Goal: Transaction & Acquisition: Book appointment/travel/reservation

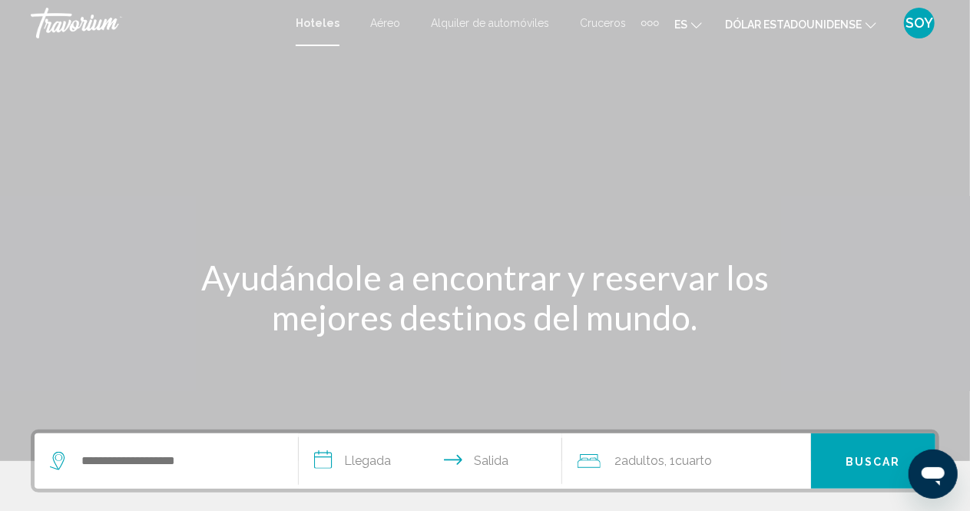
click at [391, 26] on font "Aéreo" at bounding box center [385, 23] width 30 height 12
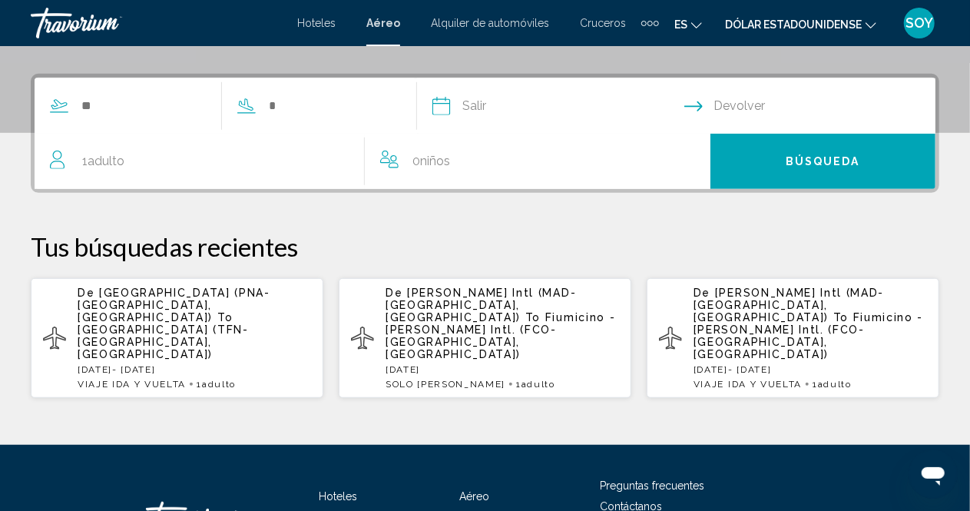
scroll to position [329, 0]
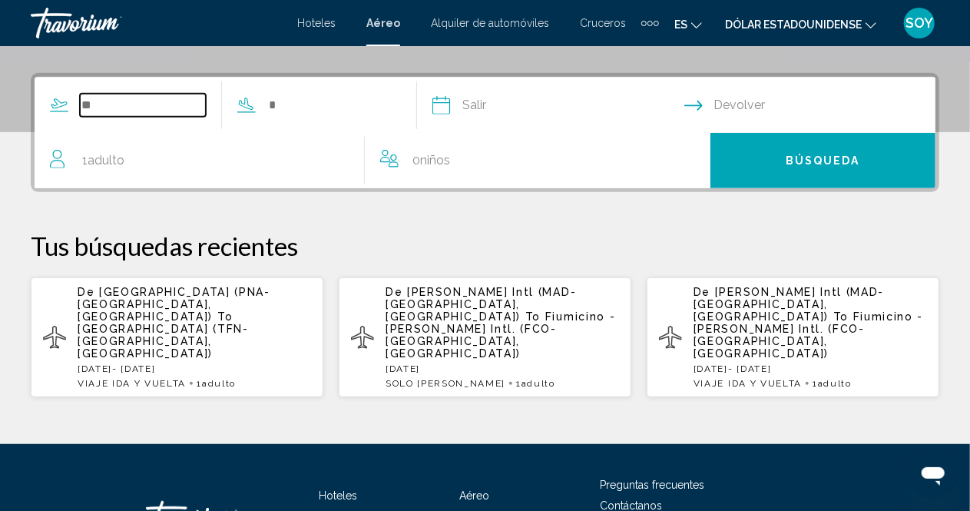
click at [112, 104] on input "Search widget" at bounding box center [143, 105] width 126 height 23
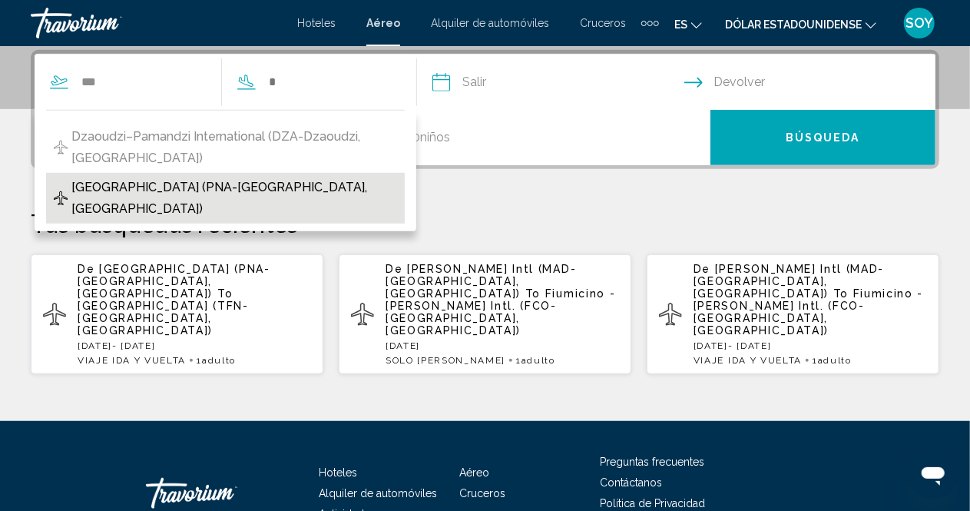
click at [145, 177] on span "[GEOGRAPHIC_DATA] (PNA-[GEOGRAPHIC_DATA], [GEOGRAPHIC_DATA])" at bounding box center [234, 198] width 326 height 43
type input "**********"
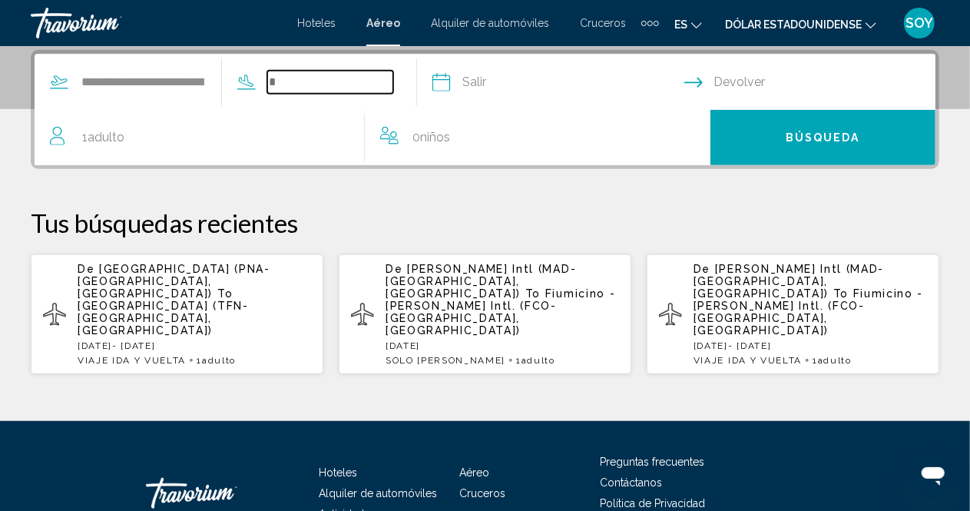
click at [310, 78] on input "Search widget" at bounding box center [330, 82] width 126 height 23
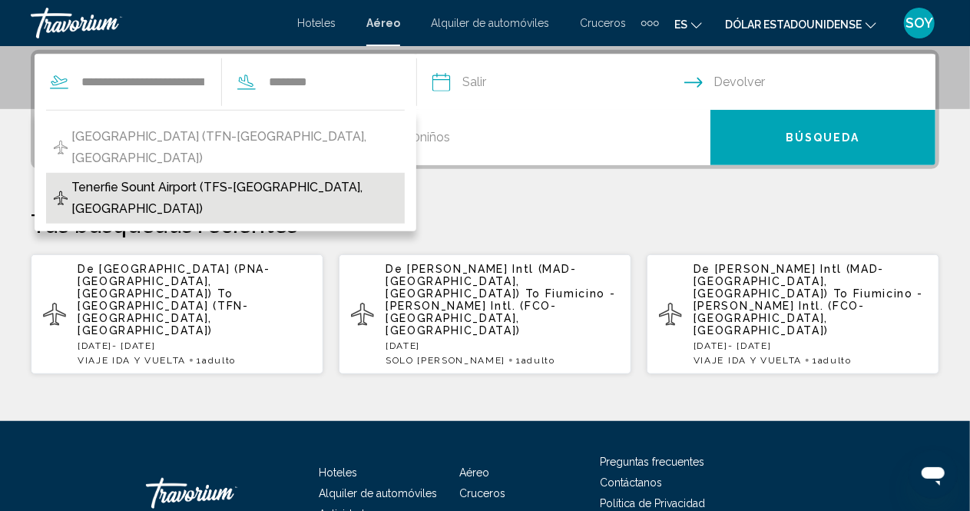
click at [254, 177] on span "Tenerfie Sount Airport (TFS-[GEOGRAPHIC_DATA], [GEOGRAPHIC_DATA])" at bounding box center [234, 198] width 326 height 43
type input "**********"
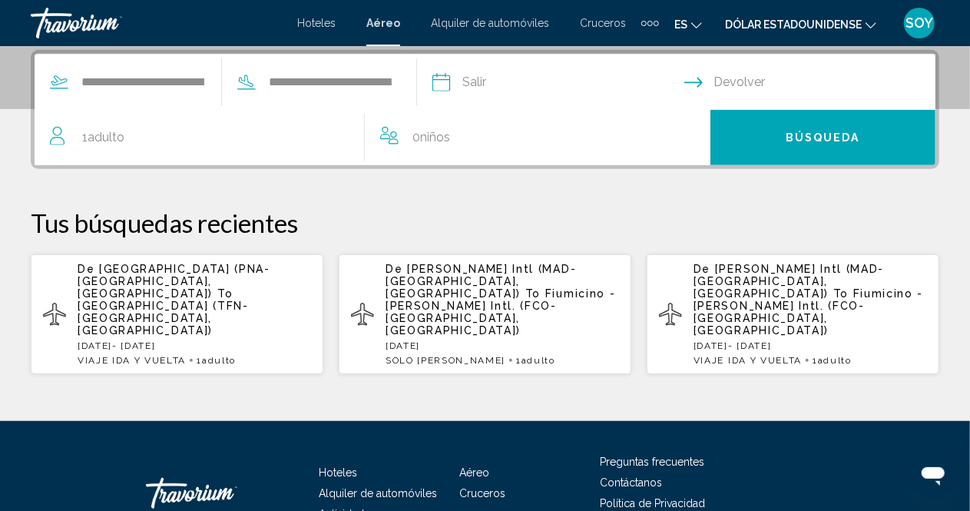
click at [488, 84] on input "Depart date" at bounding box center [558, 85] width 258 height 60
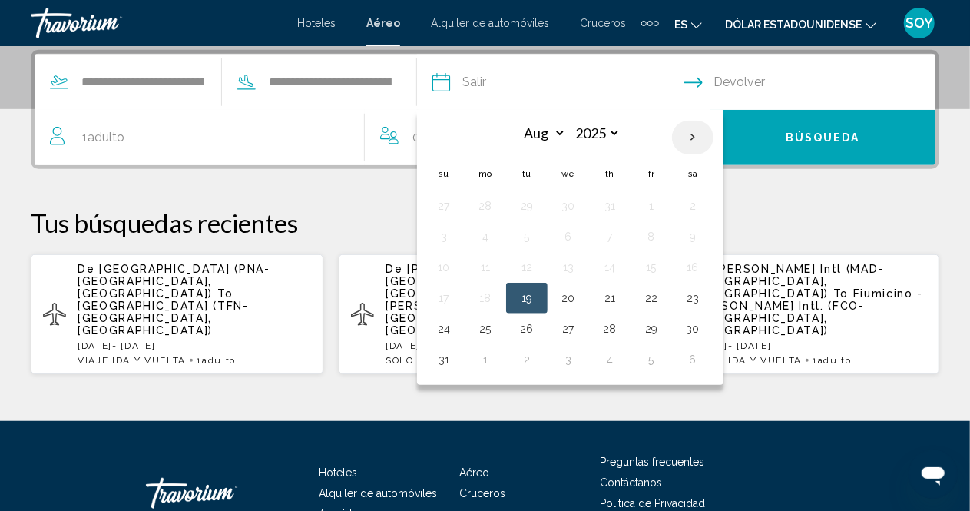
click at [714, 141] on th "Next month" at bounding box center [692, 138] width 41 height 34
select select "*"
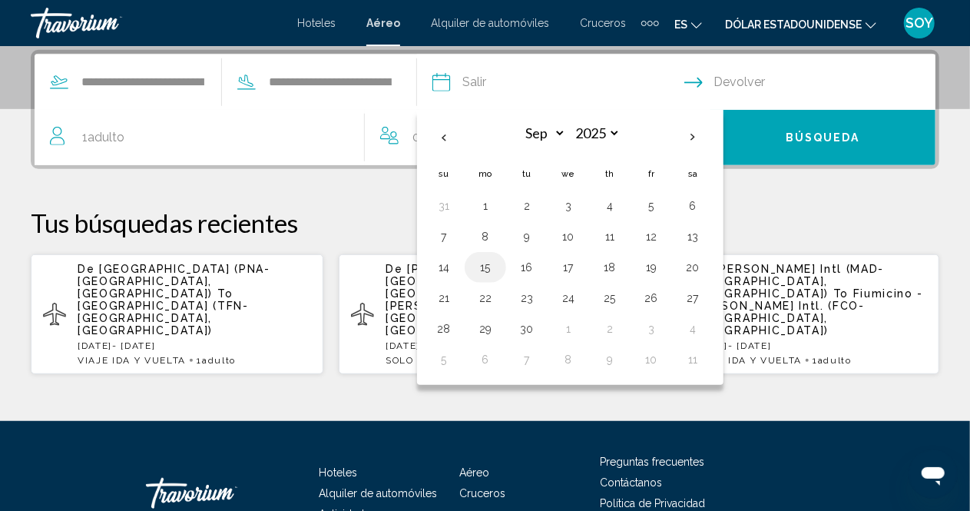
drag, startPoint x: 505, startPoint y: 262, endPoint x: 510, endPoint y: 270, distance: 9.0
click at [498, 270] on button "15" at bounding box center [485, 268] width 25 height 22
type input "**********"
select select "*"
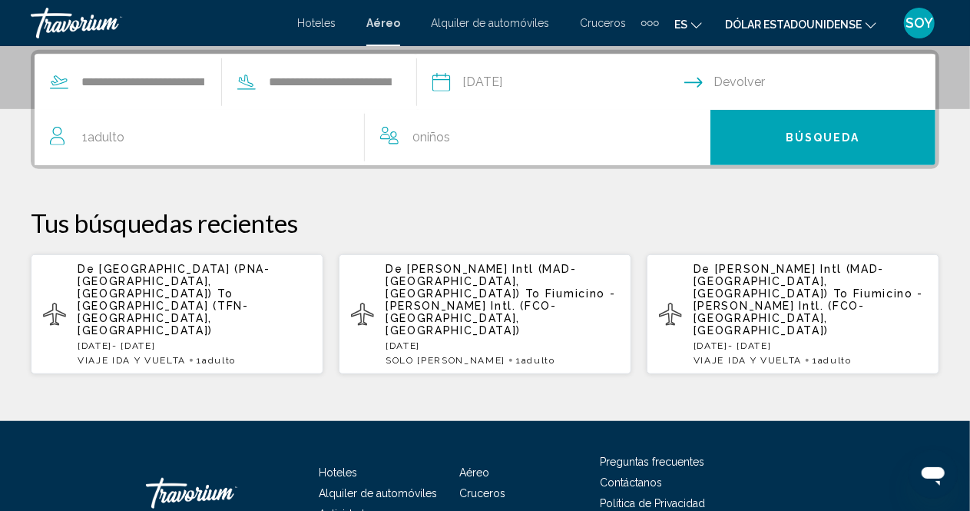
click at [733, 82] on input "Return date" at bounding box center [813, 85] width 258 height 60
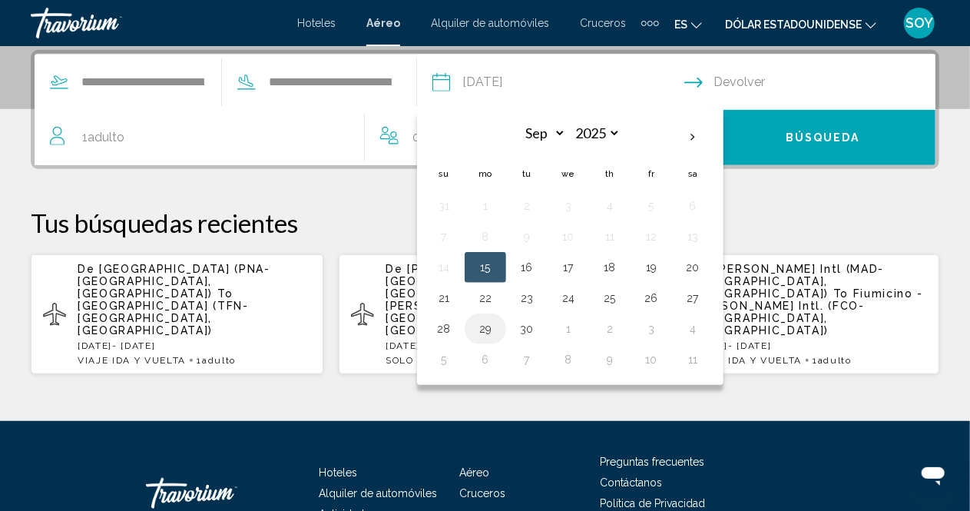
click at [498, 325] on button "29" at bounding box center [485, 329] width 25 height 22
type input "**********"
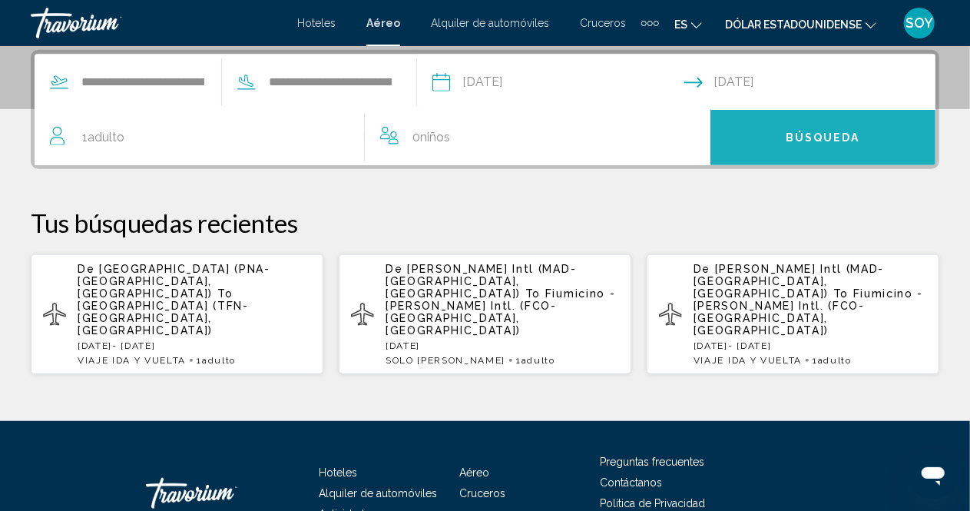
click at [786, 141] on button "Búsqueda" at bounding box center [822, 137] width 225 height 55
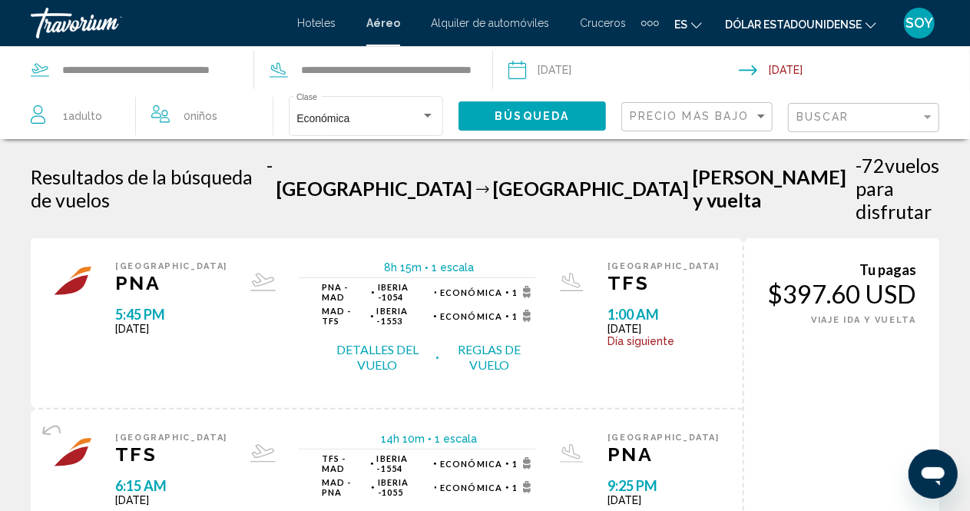
click at [695, 25] on icon "Cambiar idioma" at bounding box center [696, 25] width 11 height 6
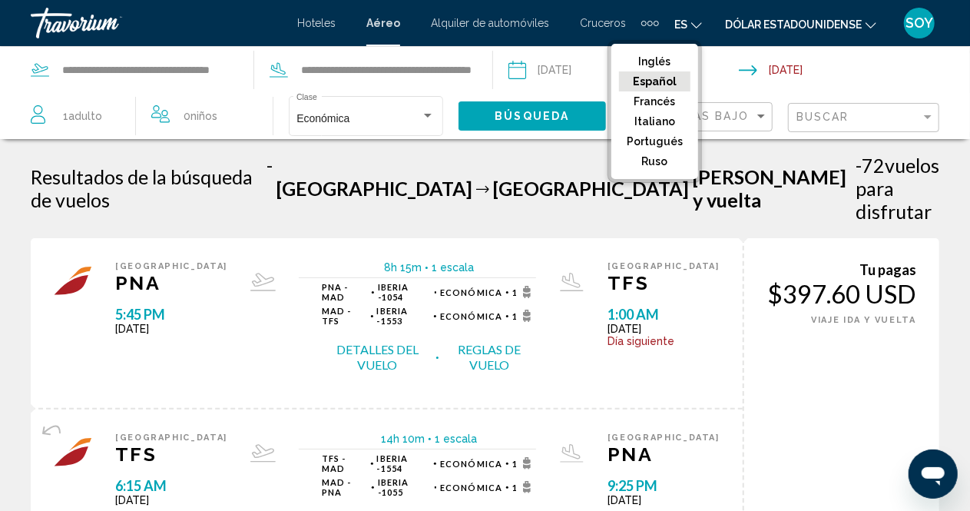
click at [677, 81] on font "Español" at bounding box center [655, 81] width 44 height 12
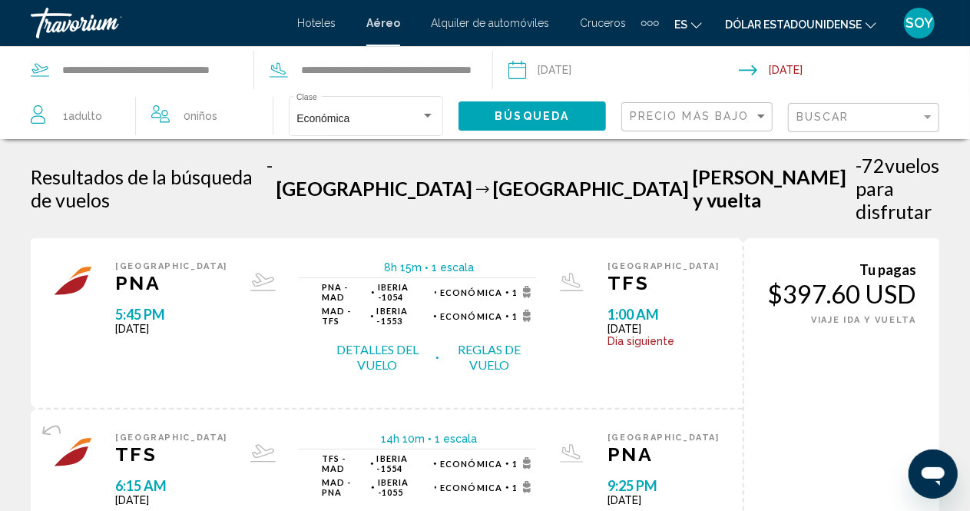
click at [797, 22] on font "Dólar estadounidense" at bounding box center [793, 24] width 137 height 12
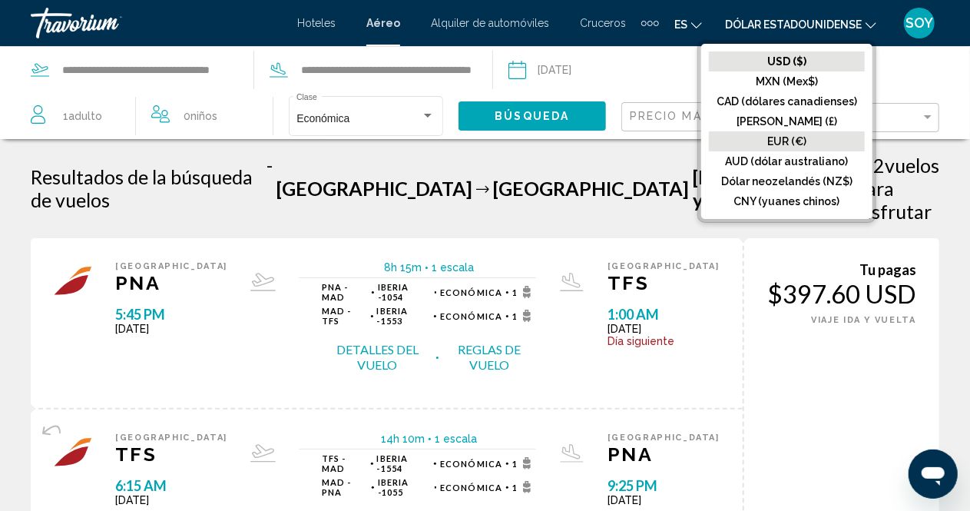
click at [803, 139] on font "EUR (€)" at bounding box center [786, 141] width 39 height 12
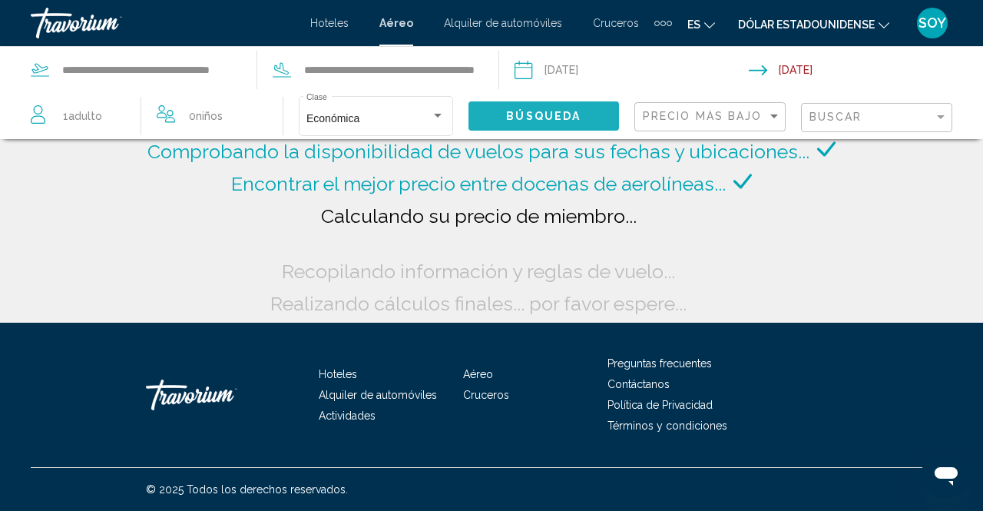
click at [560, 111] on span "Búsqueda" at bounding box center [543, 117] width 74 height 12
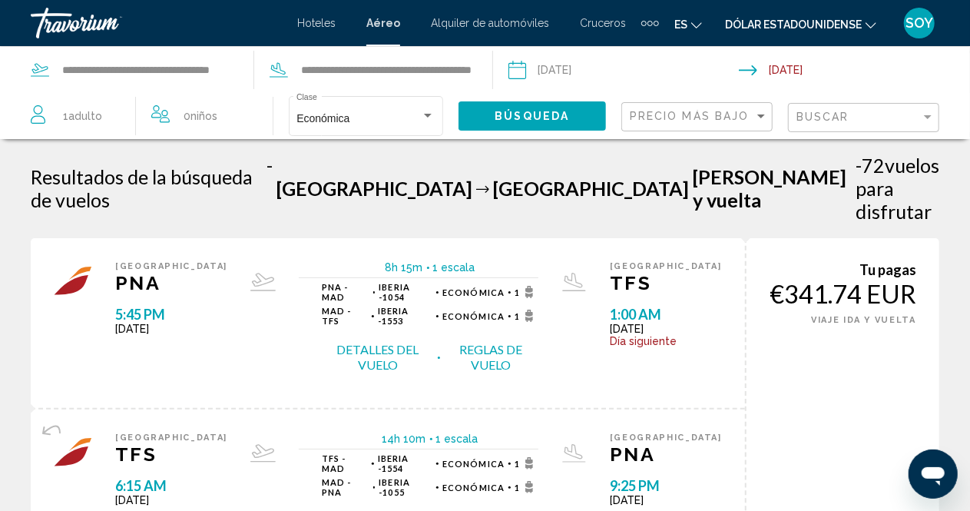
click at [361, 341] on button "Detalles del vuelo" at bounding box center [378, 357] width 112 height 32
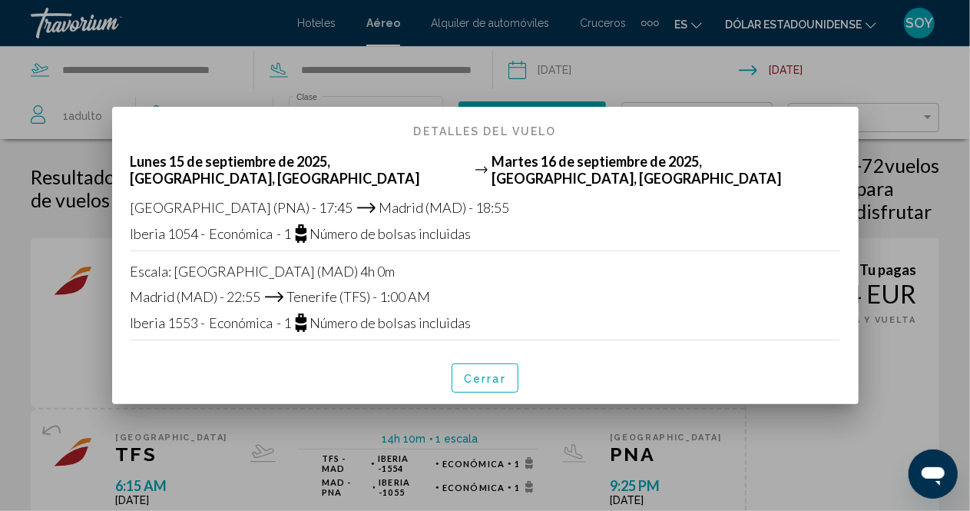
click at [535, 169] on font "Martes 16 de septiembre de 2025, [GEOGRAPHIC_DATA], [GEOGRAPHIC_DATA]" at bounding box center [637, 170] width 290 height 34
click at [488, 373] on font "Cerrar" at bounding box center [485, 378] width 42 height 12
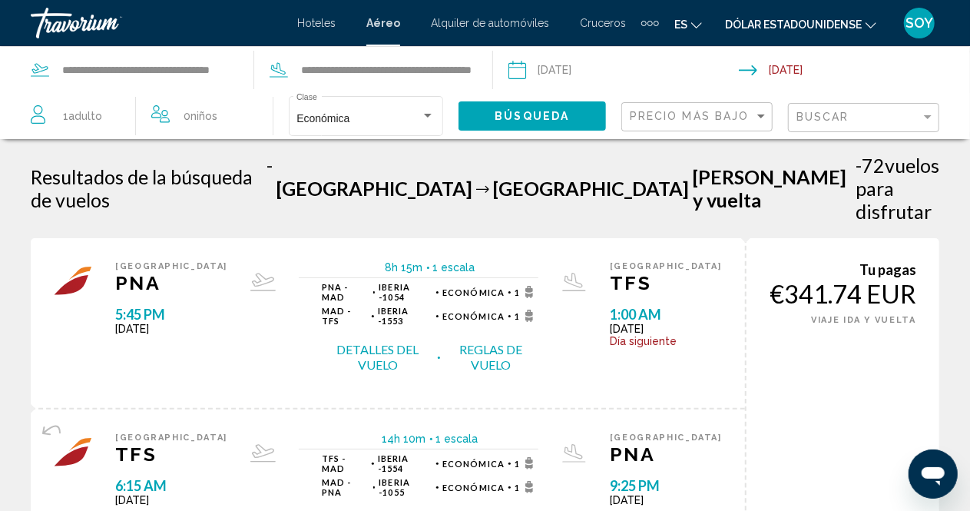
click at [772, 68] on input "Return date: Sep 29, 2025" at bounding box center [857, 72] width 237 height 51
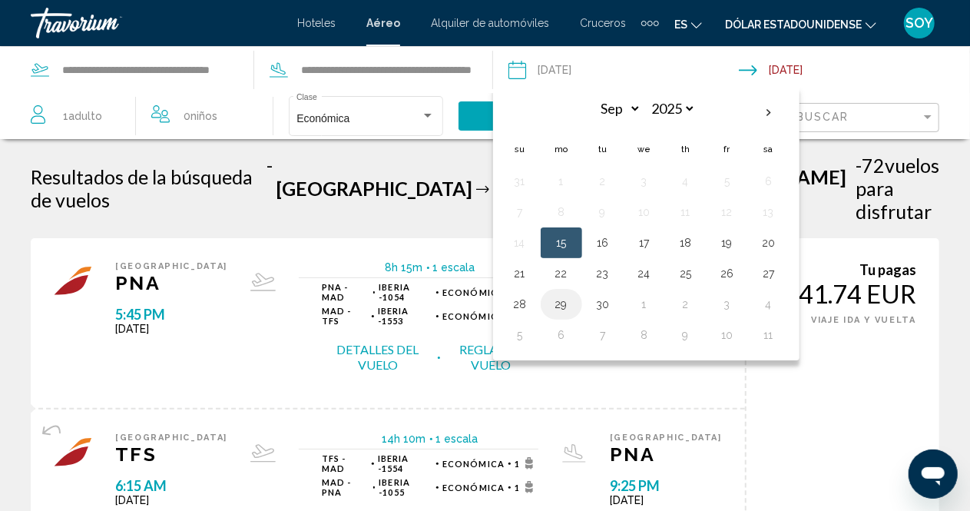
click at [567, 302] on button "29" at bounding box center [561, 304] width 25 height 22
type input "**********"
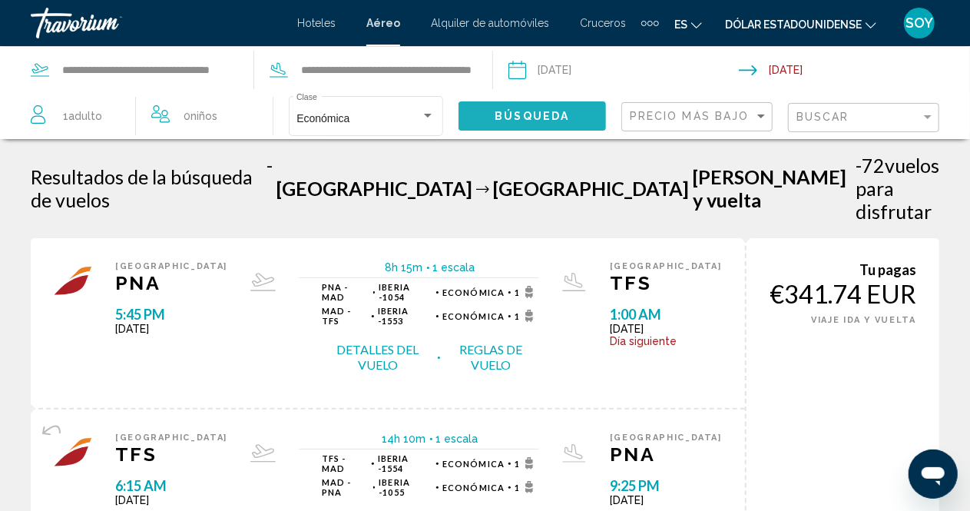
click at [538, 111] on span "Búsqueda" at bounding box center [532, 117] width 74 height 12
click at [550, 114] on span "Búsqueda" at bounding box center [532, 117] width 74 height 12
click at [512, 119] on span "Búsqueda" at bounding box center [532, 117] width 74 height 12
click at [393, 25] on font "Aéreo" at bounding box center [383, 23] width 34 height 12
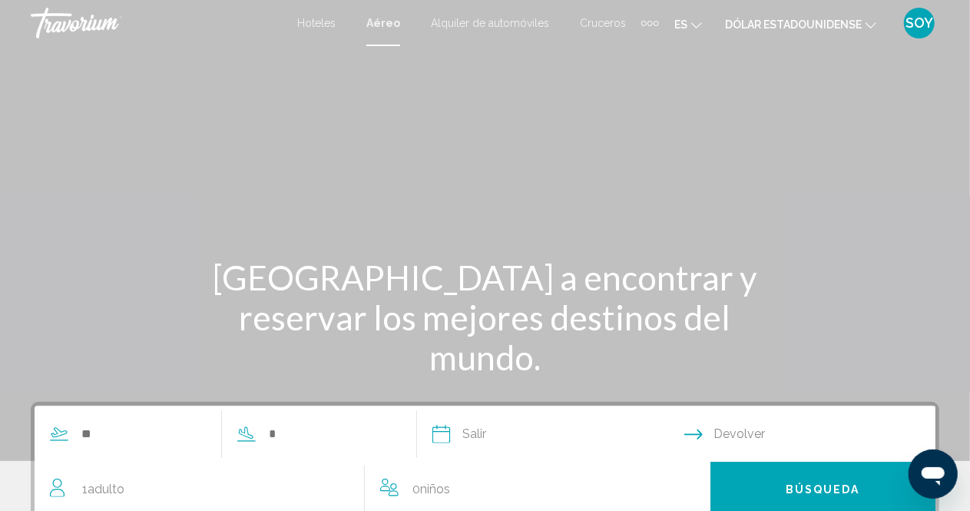
click at [391, 21] on font "Aéreo" at bounding box center [383, 23] width 34 height 12
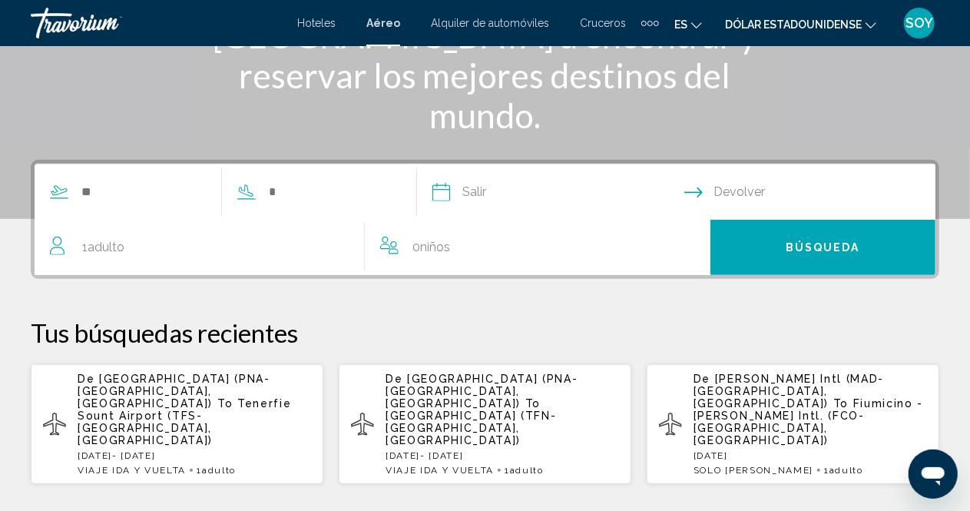
scroll to position [243, 0]
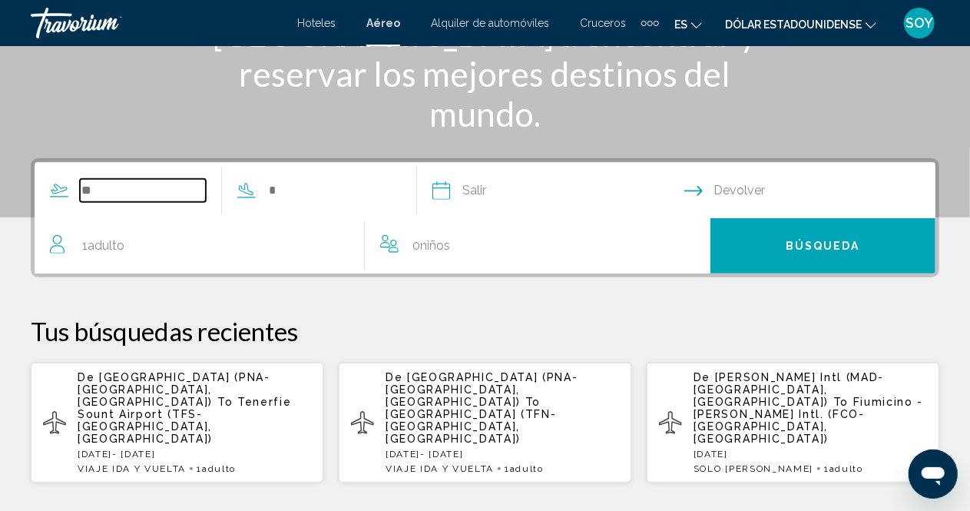
click at [110, 188] on input "Search widget" at bounding box center [143, 190] width 126 height 23
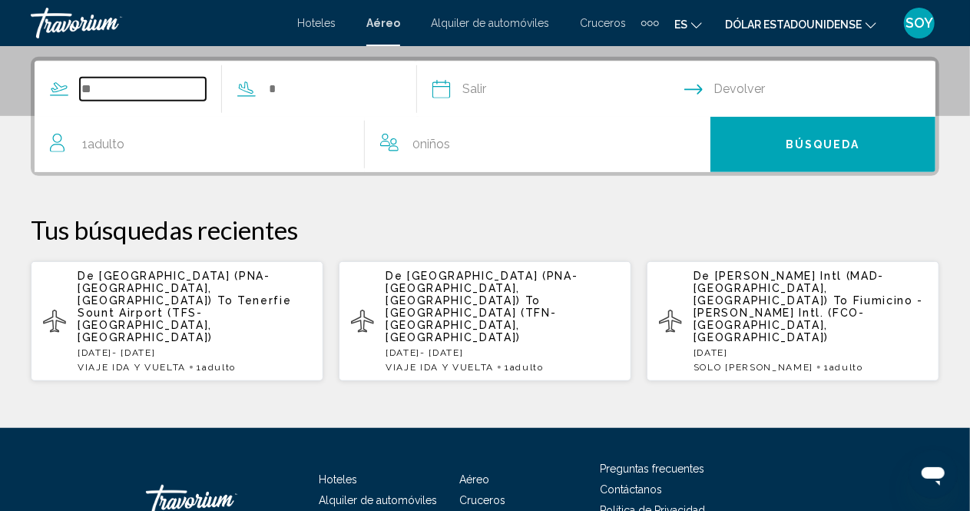
scroll to position [352, 0]
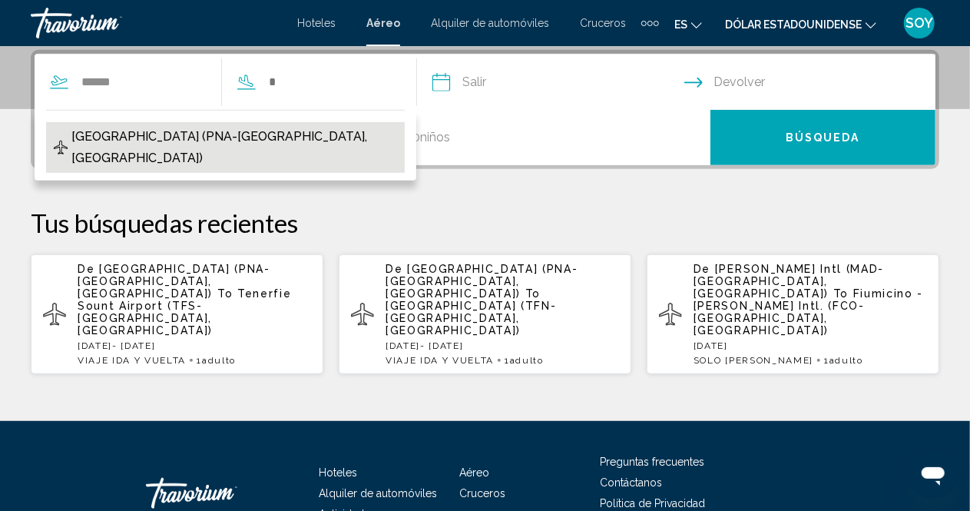
click at [138, 132] on span "[GEOGRAPHIC_DATA] (PNA-[GEOGRAPHIC_DATA], [GEOGRAPHIC_DATA])" at bounding box center [234, 147] width 326 height 43
type input "**********"
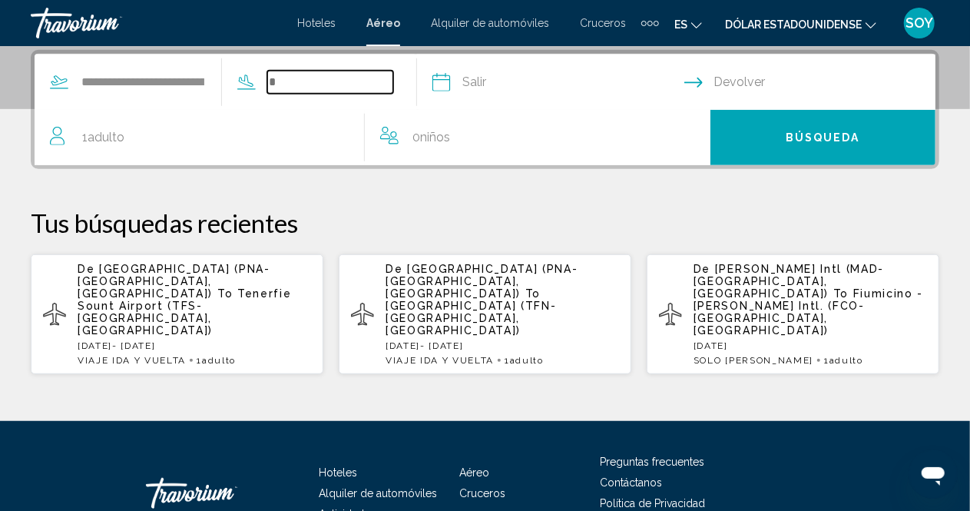
click at [301, 84] on input "Search widget" at bounding box center [330, 82] width 126 height 23
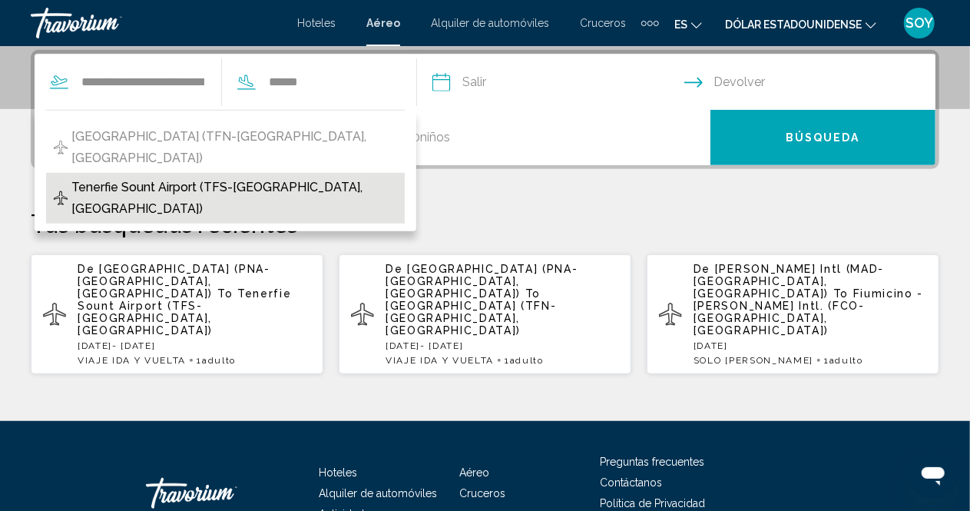
click at [227, 177] on span "Tenerfie Sount Airport (TFS-[GEOGRAPHIC_DATA], [GEOGRAPHIC_DATA])" at bounding box center [234, 198] width 326 height 43
type input "**********"
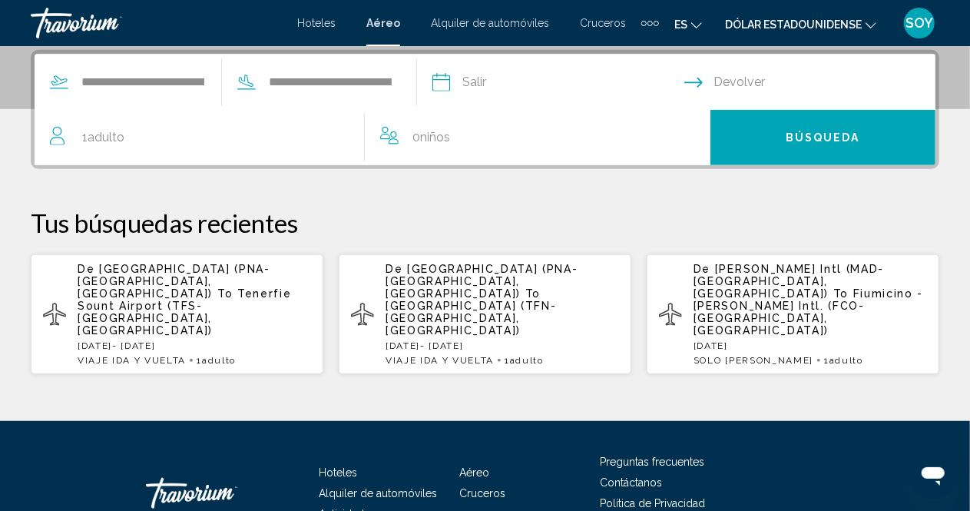
click at [494, 81] on input "Depart date" at bounding box center [558, 85] width 258 height 60
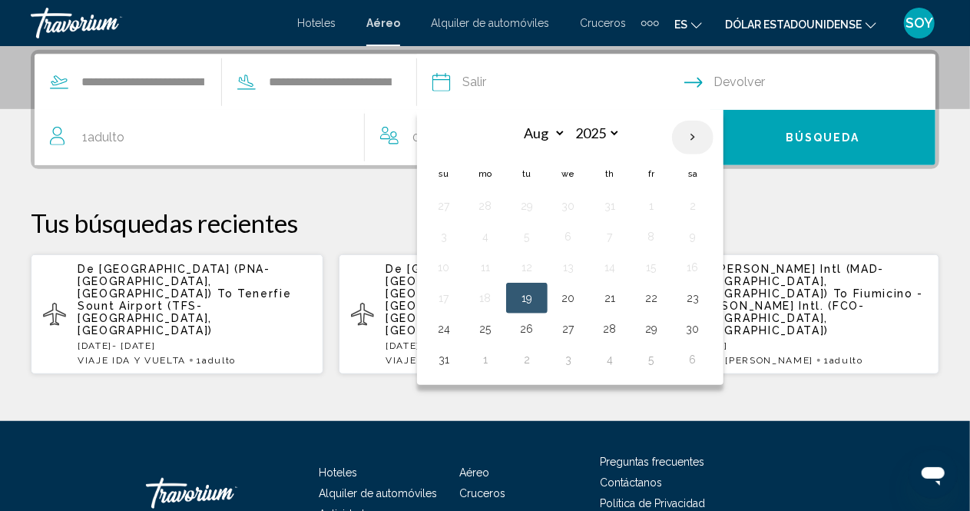
click at [714, 131] on th "Next month" at bounding box center [692, 138] width 41 height 34
select select "*"
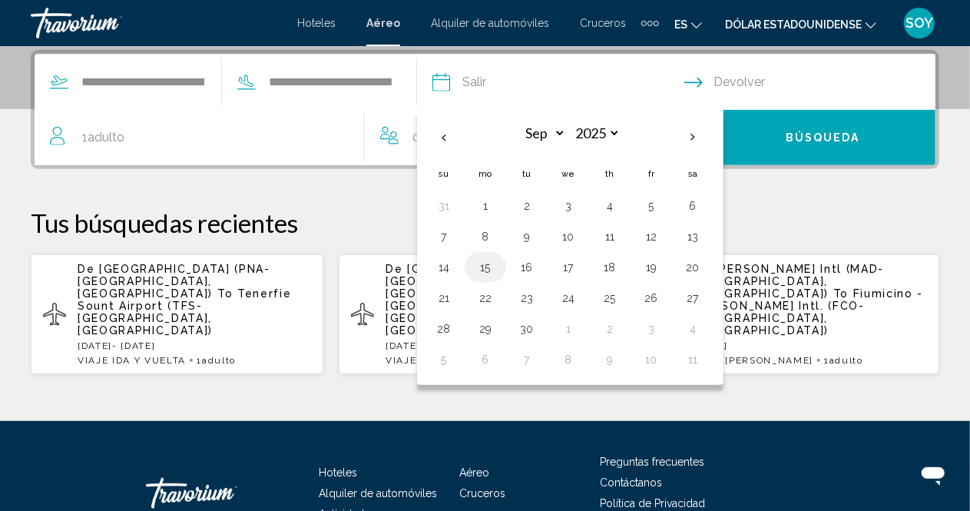
click at [498, 265] on button "15" at bounding box center [485, 268] width 25 height 22
type input "**********"
select select "*"
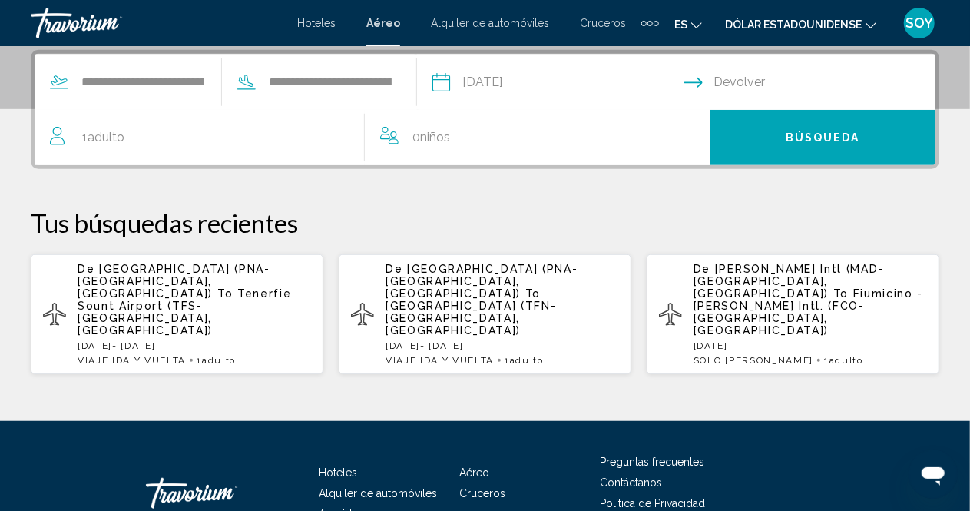
click at [763, 78] on input "Return date" at bounding box center [813, 85] width 258 height 60
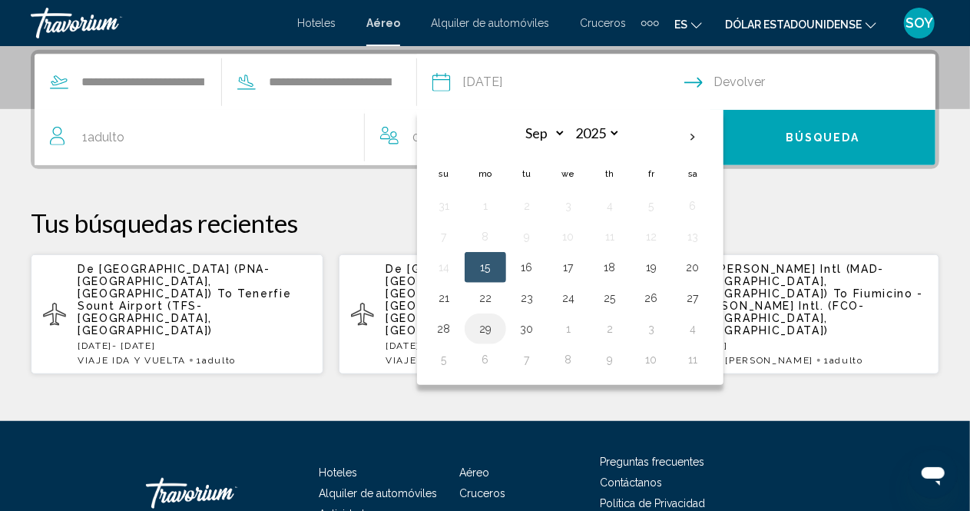
click at [498, 325] on button "29" at bounding box center [485, 329] width 25 height 22
type input "**********"
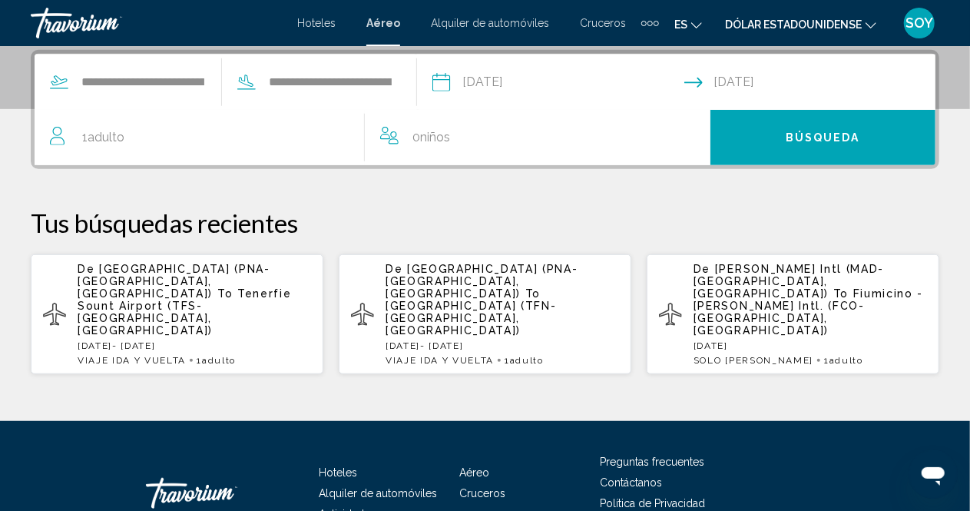
click at [844, 18] on font "Dólar estadounidense" at bounding box center [793, 24] width 137 height 12
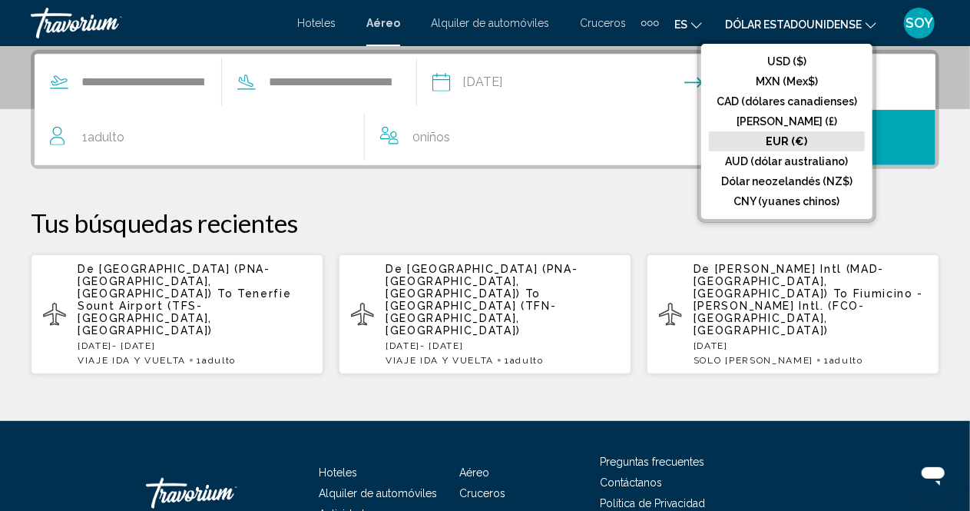
click at [775, 140] on font "EUR (€)" at bounding box center [787, 141] width 41 height 12
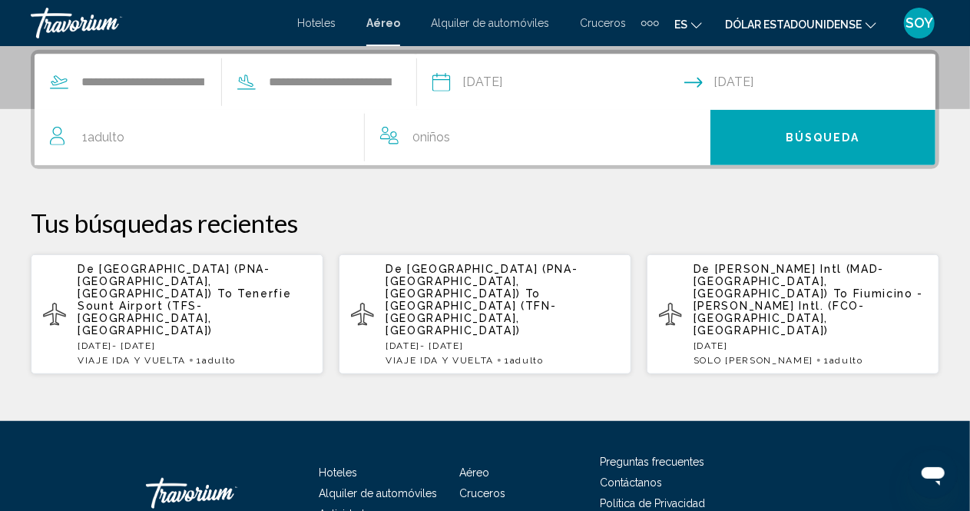
click at [694, 24] on icon "Cambiar idioma" at bounding box center [696, 25] width 11 height 6
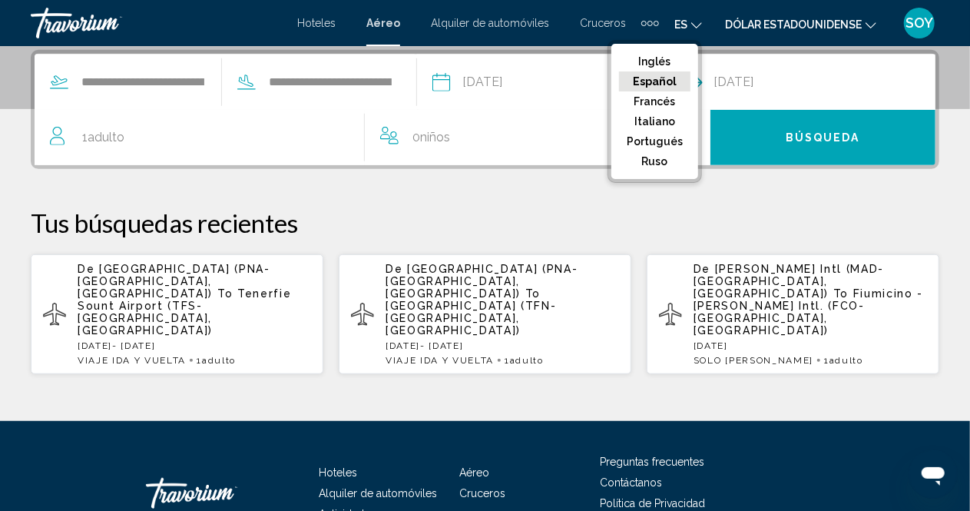
click at [680, 84] on button "Español" at bounding box center [654, 81] width 71 height 20
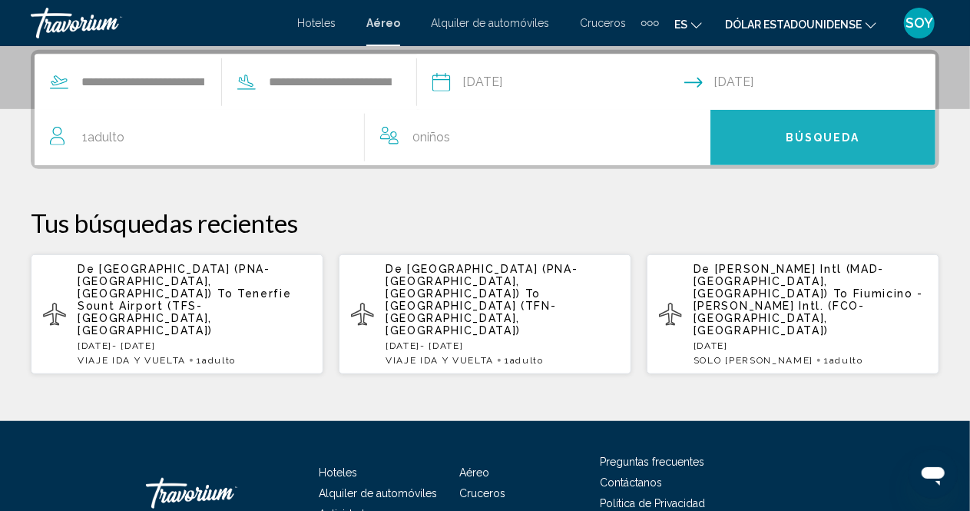
click at [814, 134] on span "Búsqueda" at bounding box center [823, 138] width 74 height 12
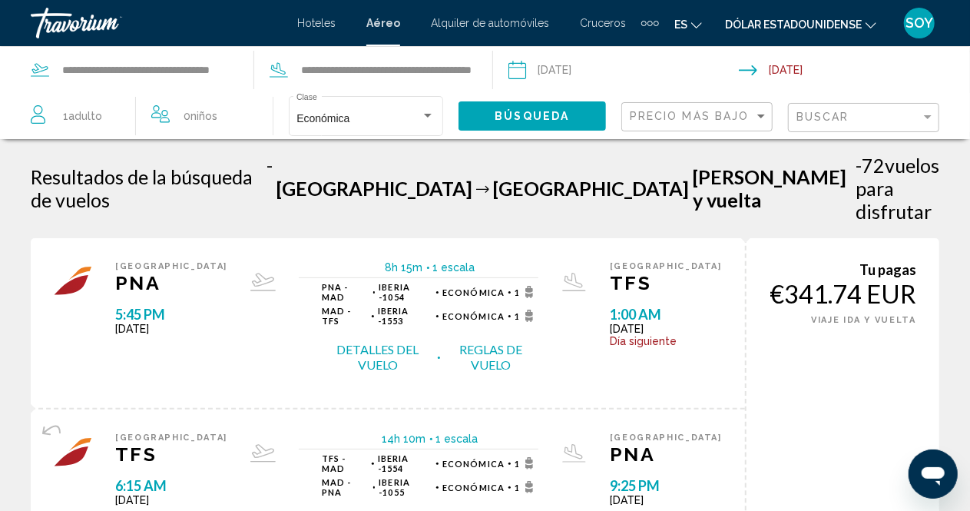
click at [385, 341] on button "Detalles del vuelo" at bounding box center [378, 357] width 112 height 32
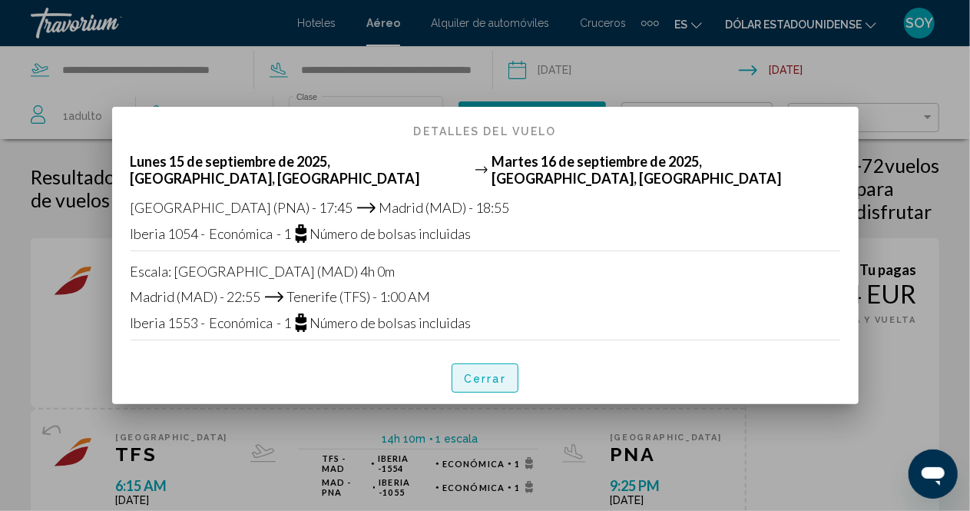
click at [475, 372] on font "Cerrar" at bounding box center [485, 378] width 42 height 12
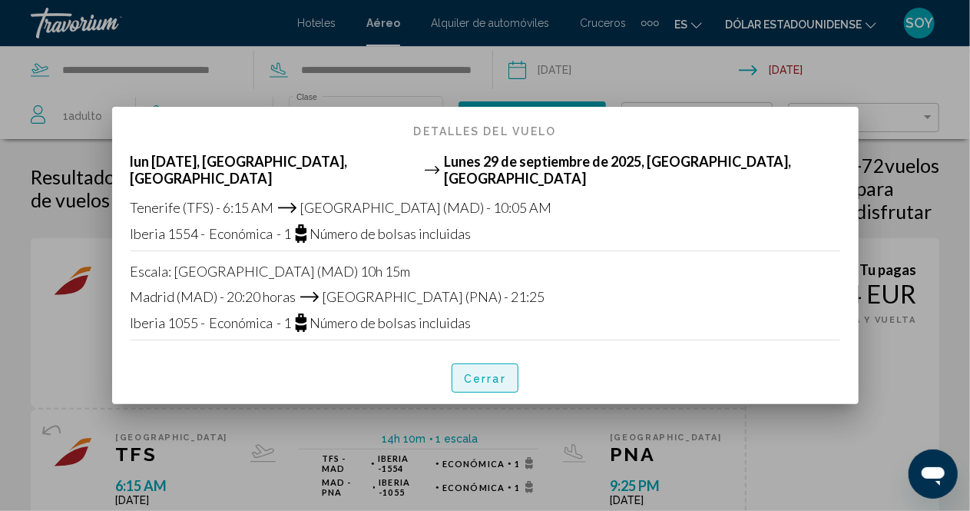
click at [502, 372] on font "Cerrar" at bounding box center [485, 378] width 42 height 12
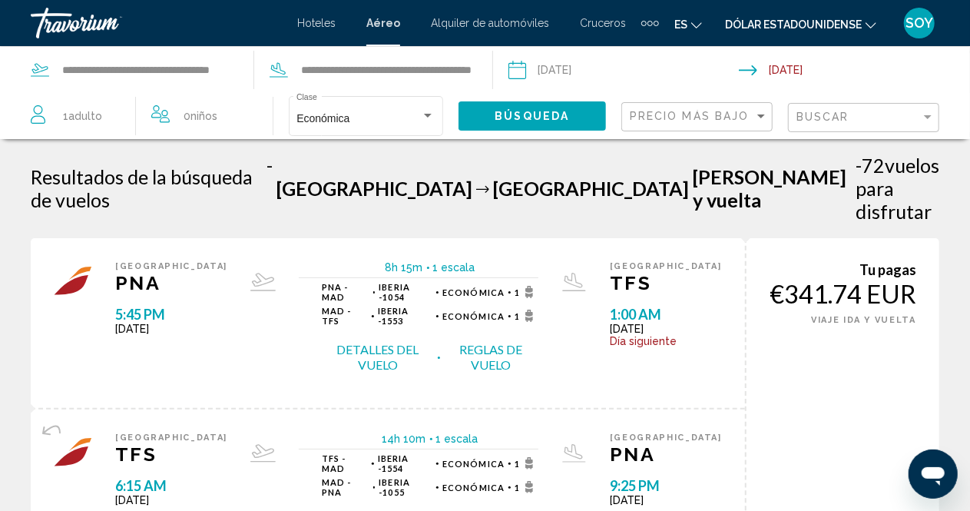
click at [339, 341] on button "Detalles del vuelo" at bounding box center [378, 357] width 112 height 32
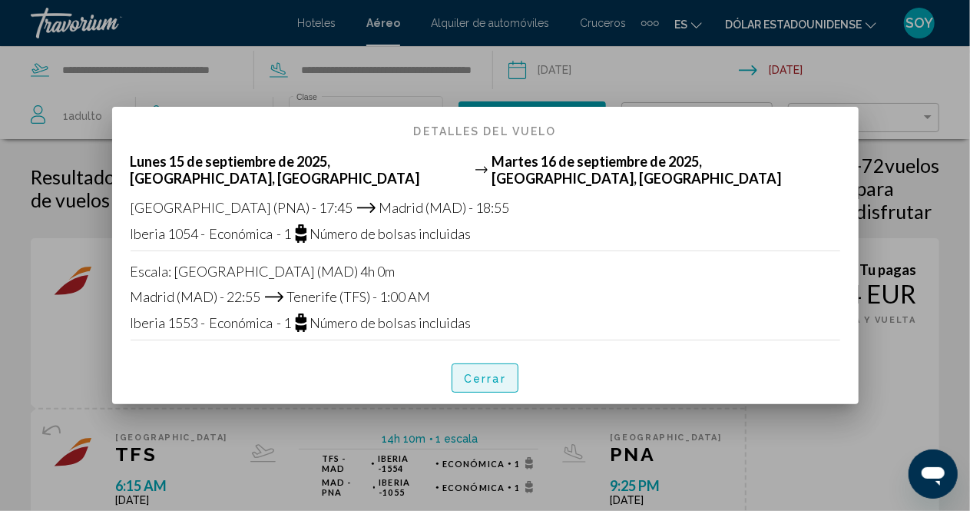
click at [488, 372] on font "Cerrar" at bounding box center [485, 378] width 42 height 12
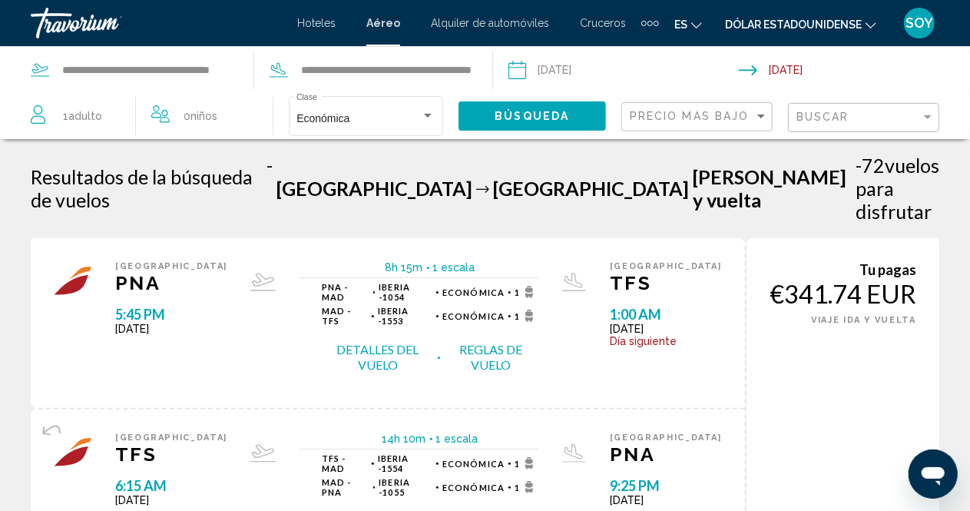
click at [498, 341] on button "Reglas de vuelo" at bounding box center [491, 357] width 94 height 32
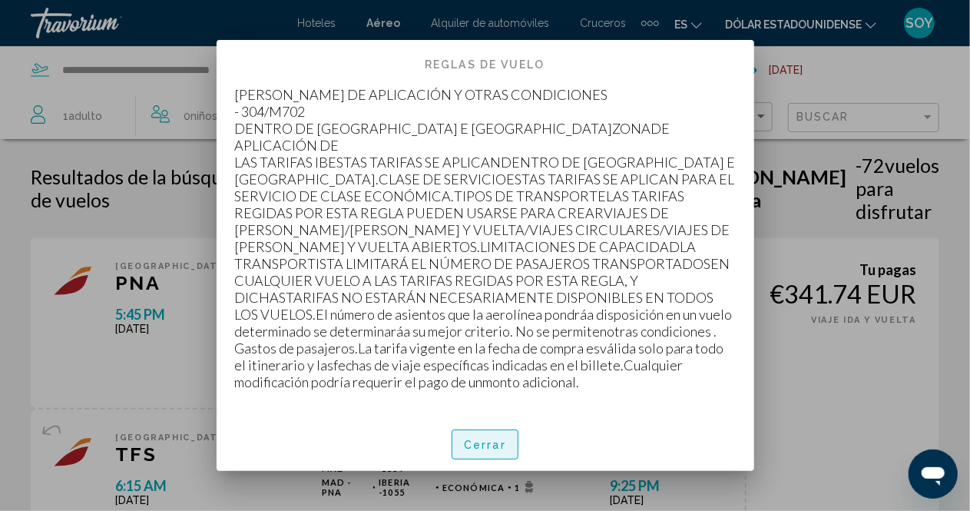
click at [494, 446] on font "Cerrar" at bounding box center [485, 445] width 42 height 12
